Goal: Task Accomplishment & Management: Manage account settings

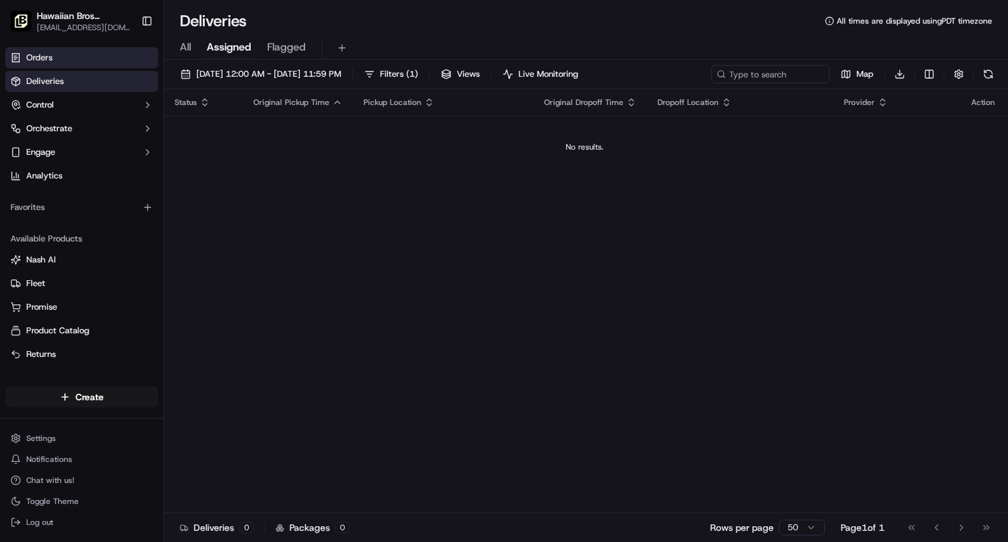
click at [64, 61] on link "Orders" at bounding box center [81, 57] width 153 height 21
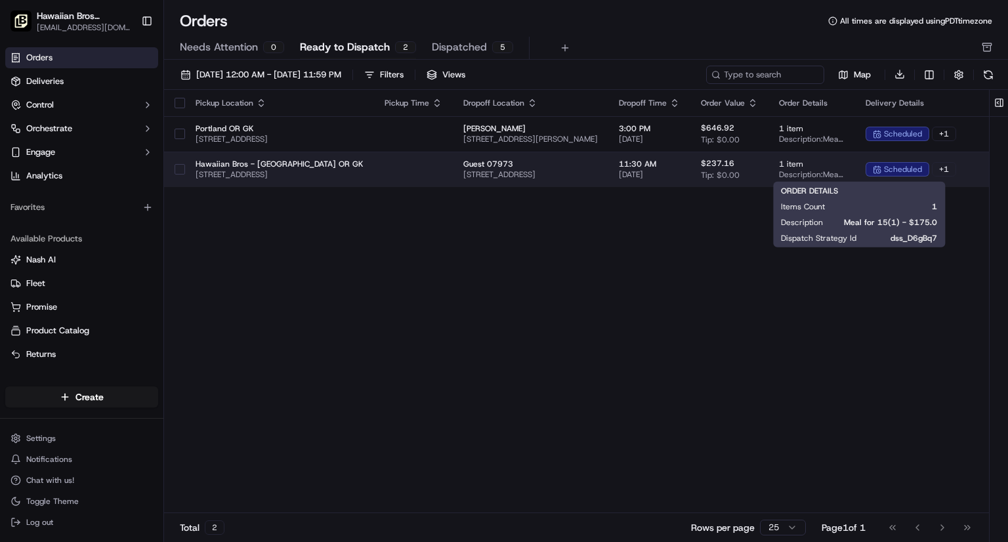
click at [845, 169] on span "Description: Meal for 15(1) - $175.0" at bounding box center [812, 174] width 66 height 11
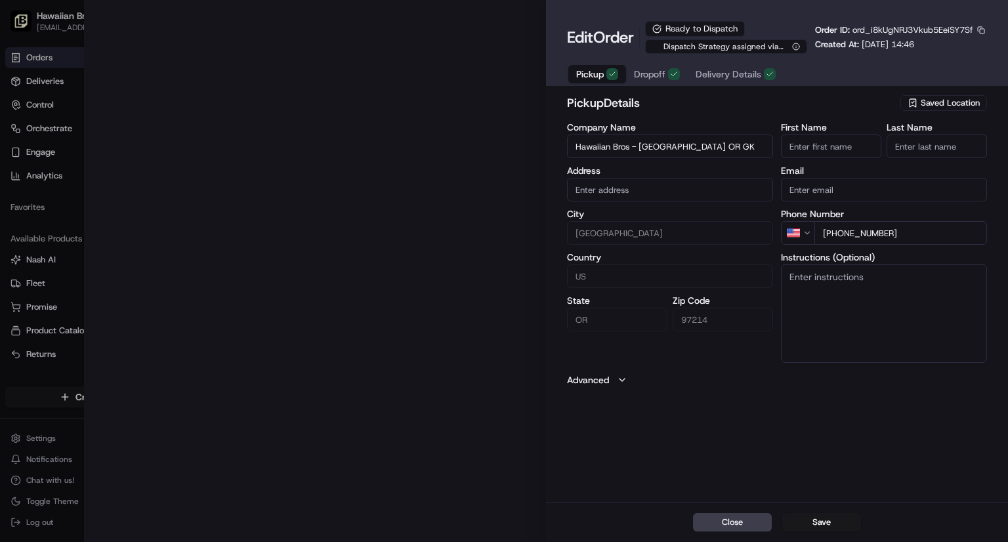
type input "[STREET_ADDRESS]"
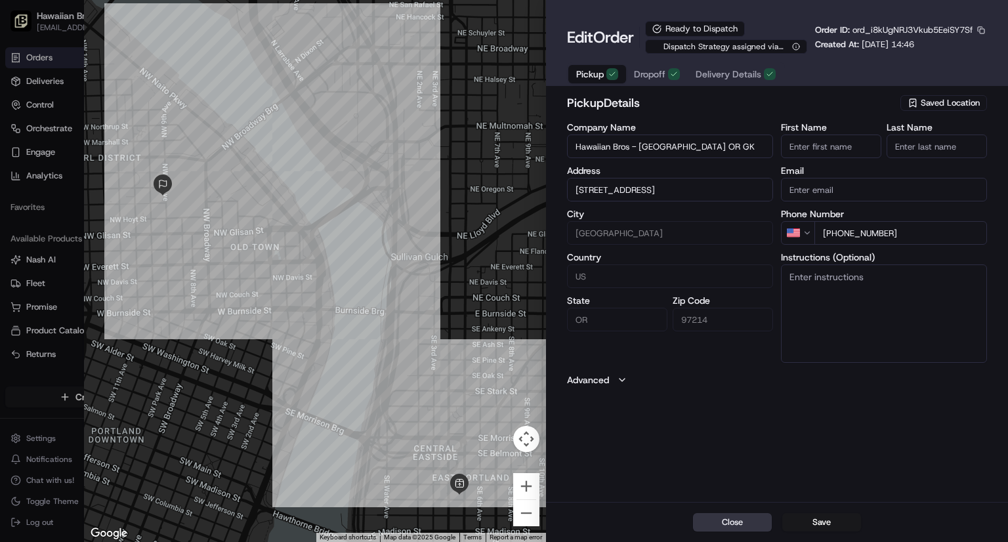
click at [742, 523] on button "Close" at bounding box center [732, 522] width 79 height 18
type input "+1"
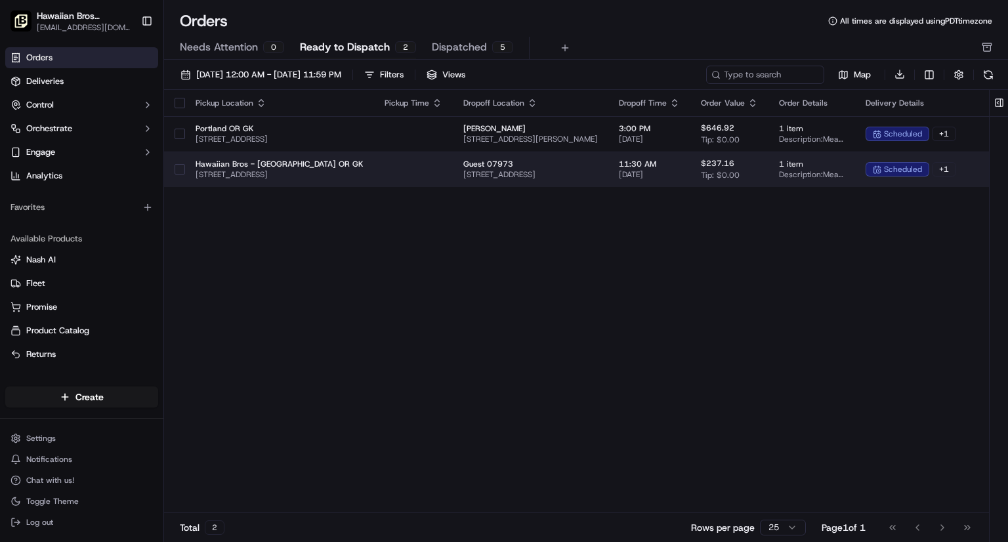
click at [845, 163] on span "1 item" at bounding box center [812, 164] width 66 height 11
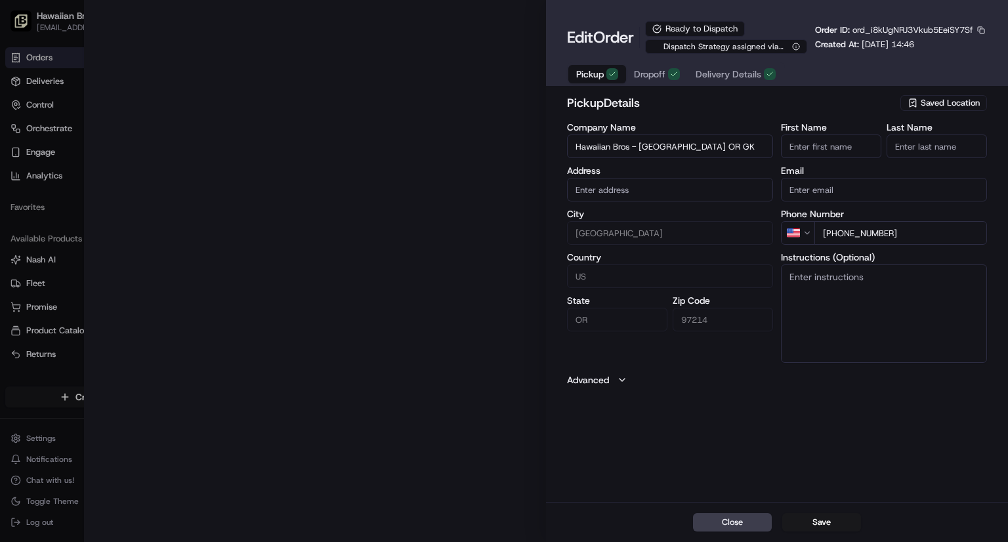
type input "[STREET_ADDRESS]"
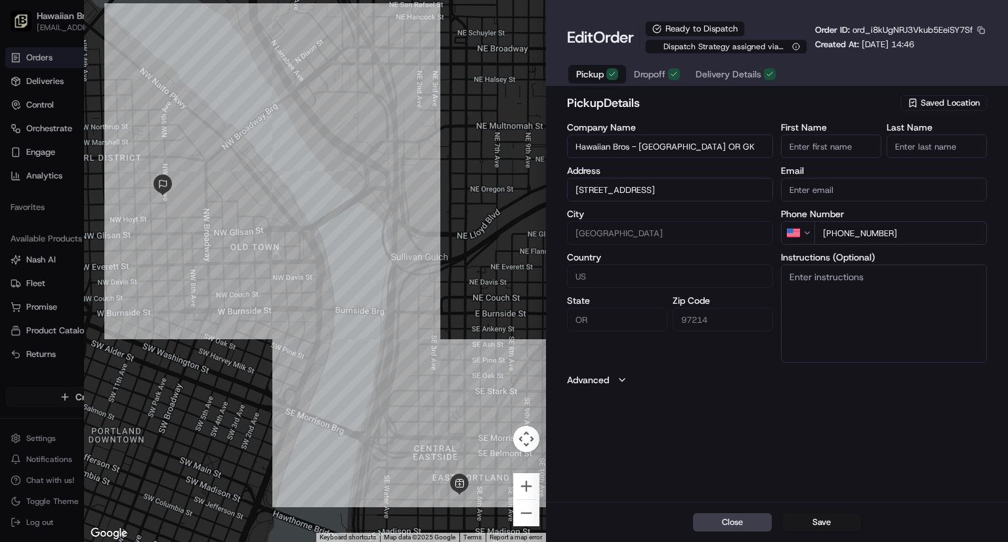
click at [50, 55] on div at bounding box center [504, 271] width 1008 height 542
type input "+1"
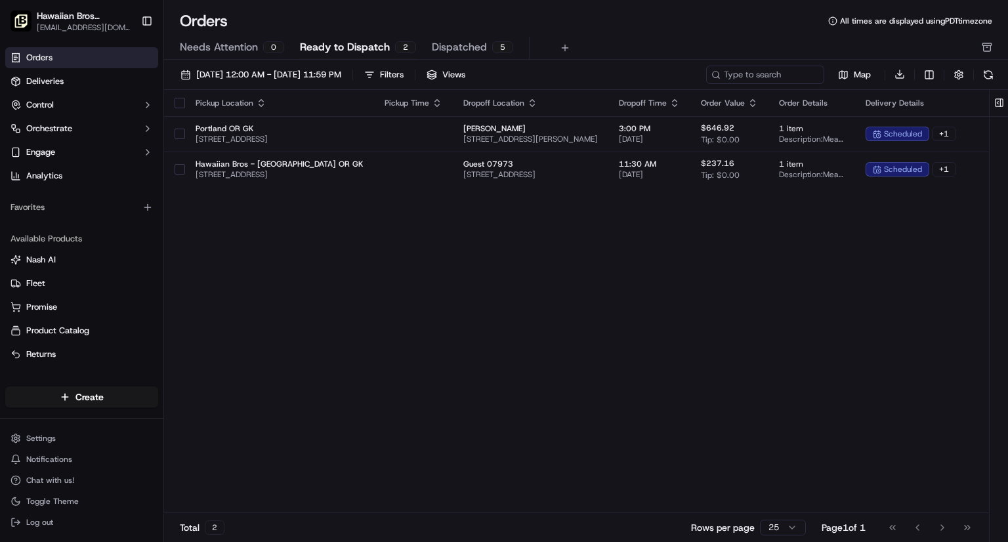
click at [463, 45] on span "Dispatched" at bounding box center [459, 47] width 55 height 16
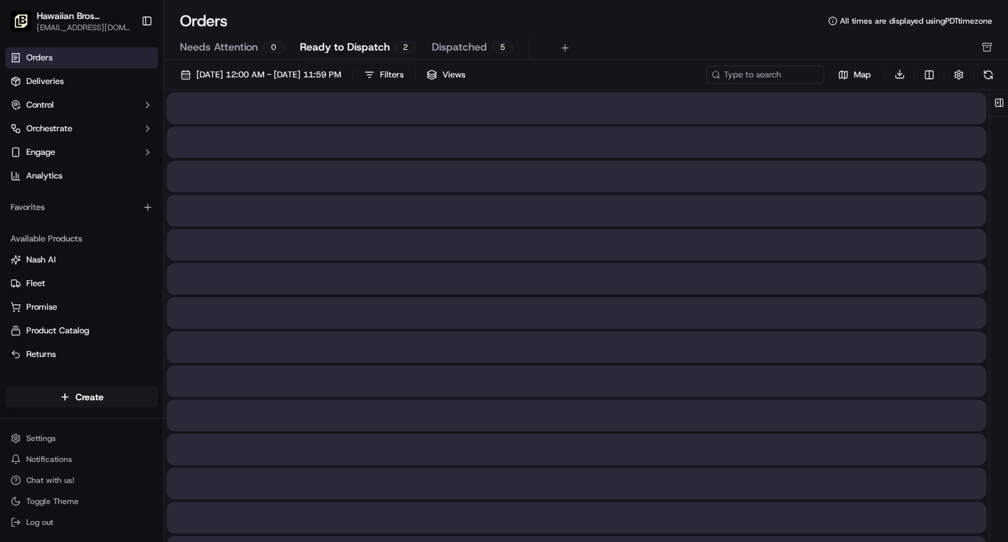
click at [358, 41] on span "Ready to Dispatch" at bounding box center [345, 47] width 90 height 16
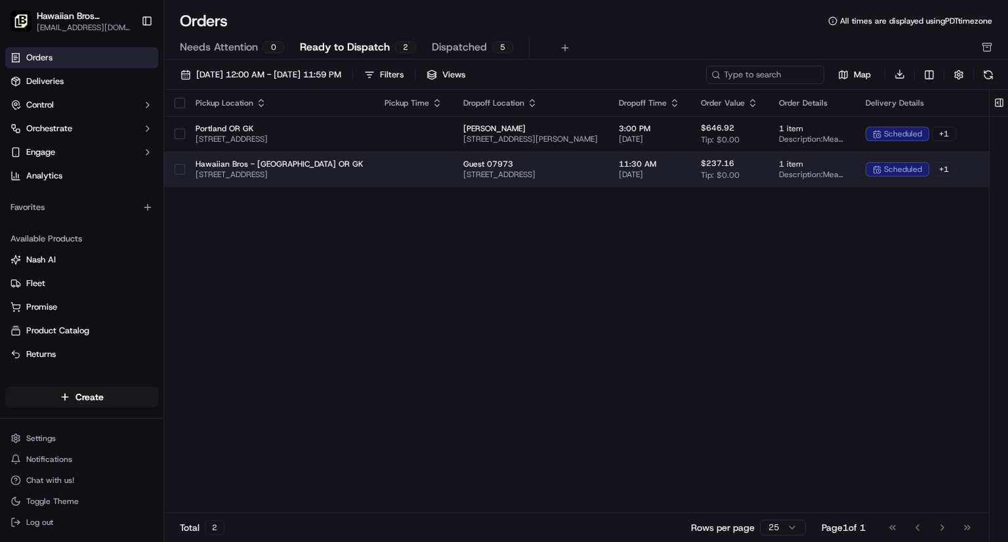
click at [180, 165] on button "button" at bounding box center [180, 169] width 11 height 11
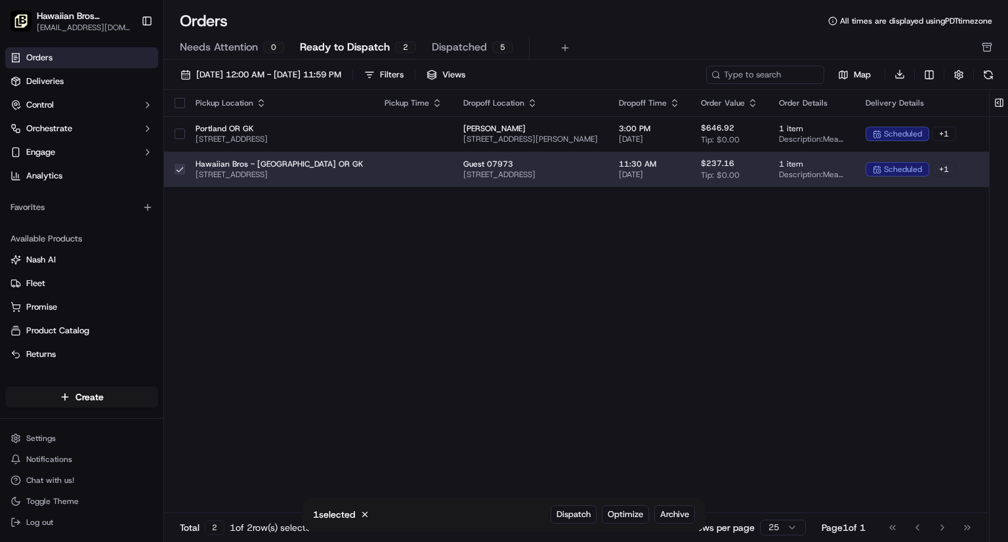
click at [173, 165] on td at bounding box center [174, 169] width 21 height 35
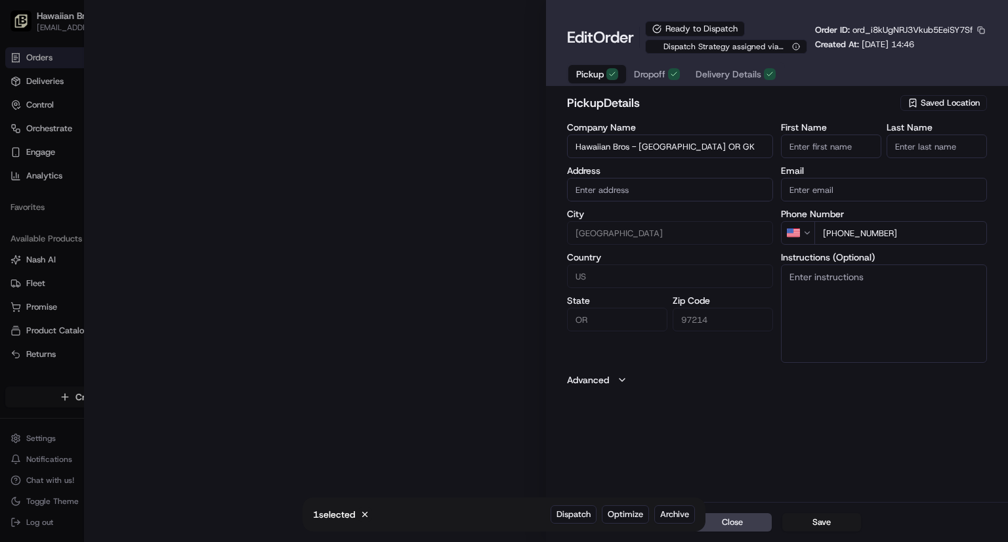
type input "[STREET_ADDRESS]"
